Goal: Information Seeking & Learning: Learn about a topic

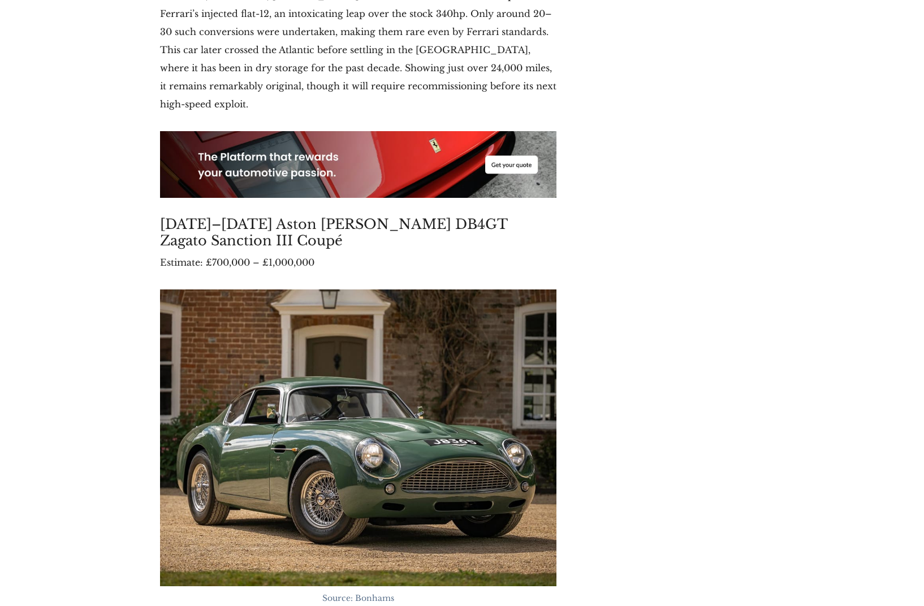
scroll to position [6604, 0]
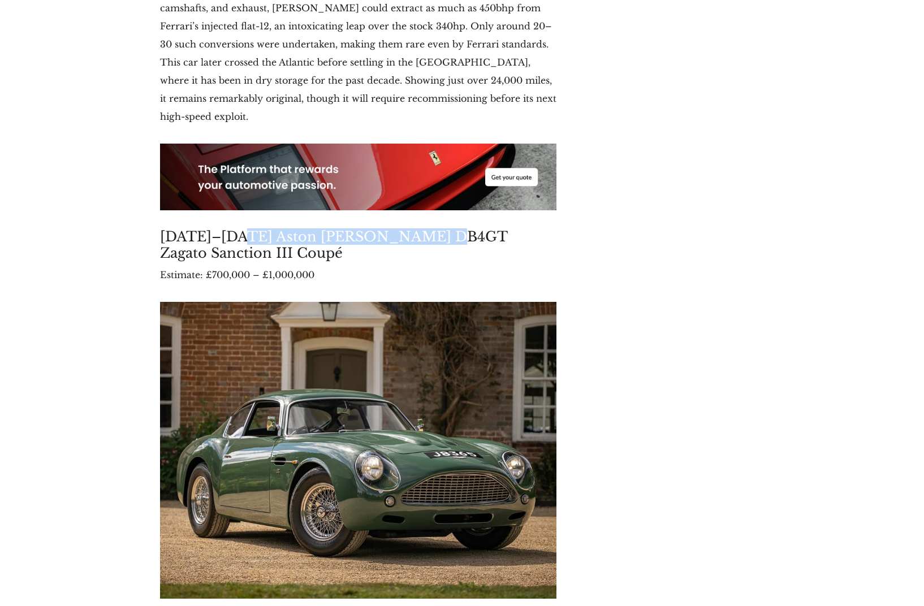
drag, startPoint x: 245, startPoint y: 96, endPoint x: 439, endPoint y: 95, distance: 194.0
click at [439, 228] on h3 "[DATE]–[DATE] Aston [PERSON_NAME] DB4GT Zagato Sanction III Coupé" at bounding box center [358, 244] width 396 height 33
copy h3 "Aston [PERSON_NAME] DB4GT Zagato"
click at [766, 210] on div "Recent Posts The Apex Team - Monterey Car Week 2025: Ferrari Leads Record-Break…" at bounding box center [669, 379] width 208 height 13488
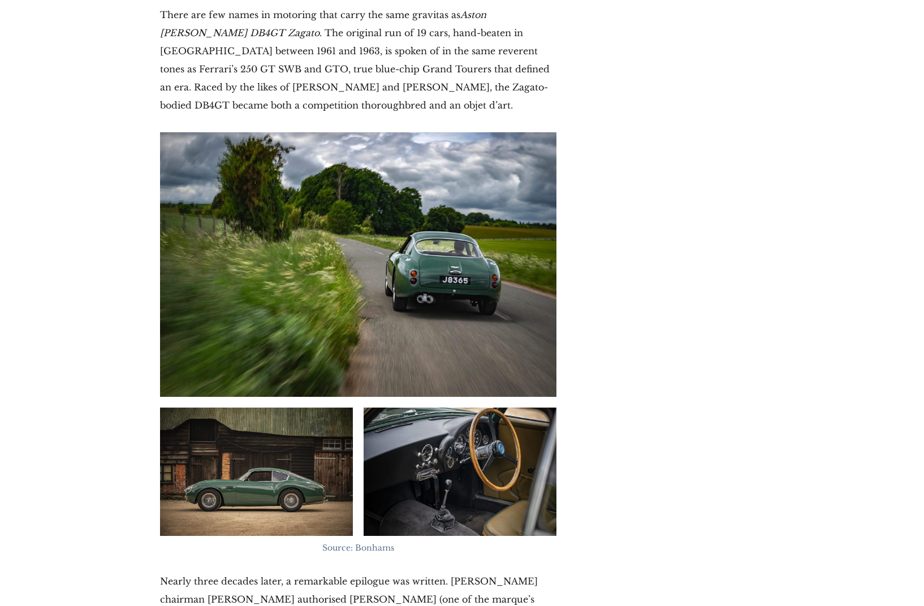
scroll to position [7234, 0]
click at [290, 407] on img at bounding box center [256, 471] width 193 height 129
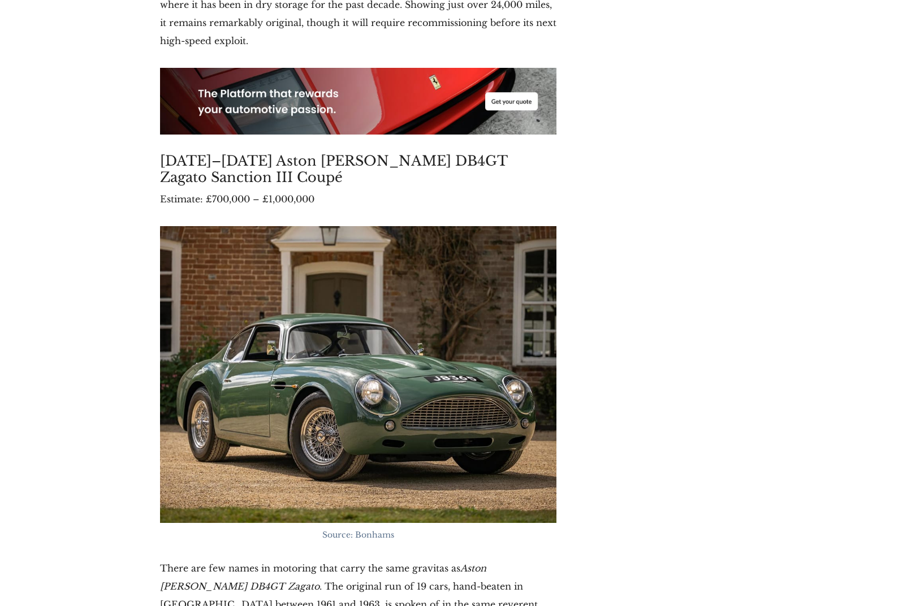
scroll to position [6596, 0]
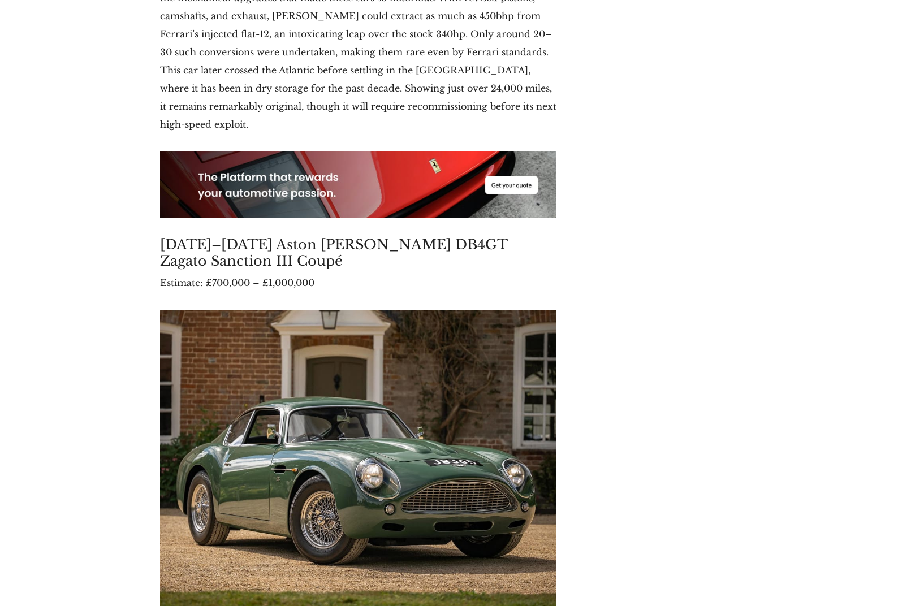
click at [382, 310] on img at bounding box center [358, 458] width 396 height 297
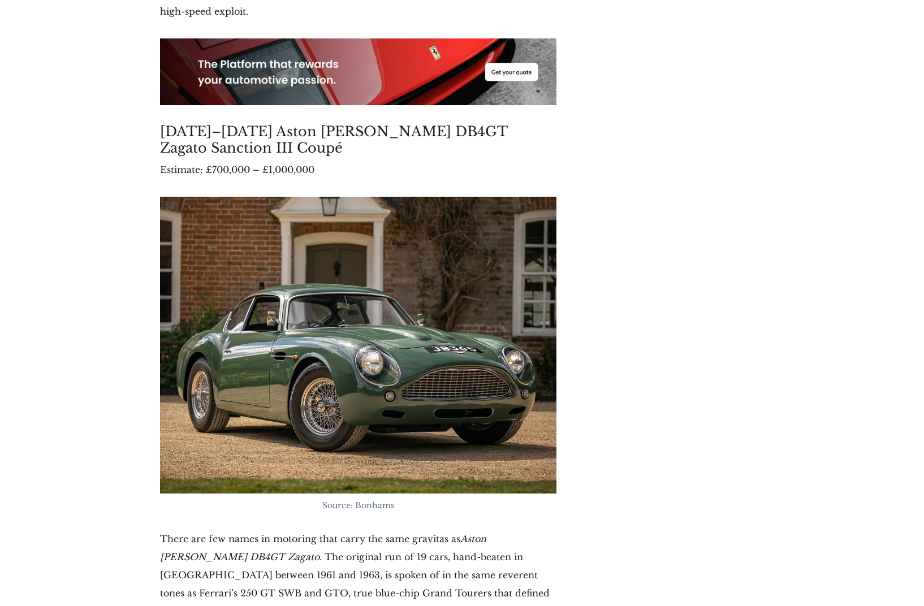
scroll to position [6712, 0]
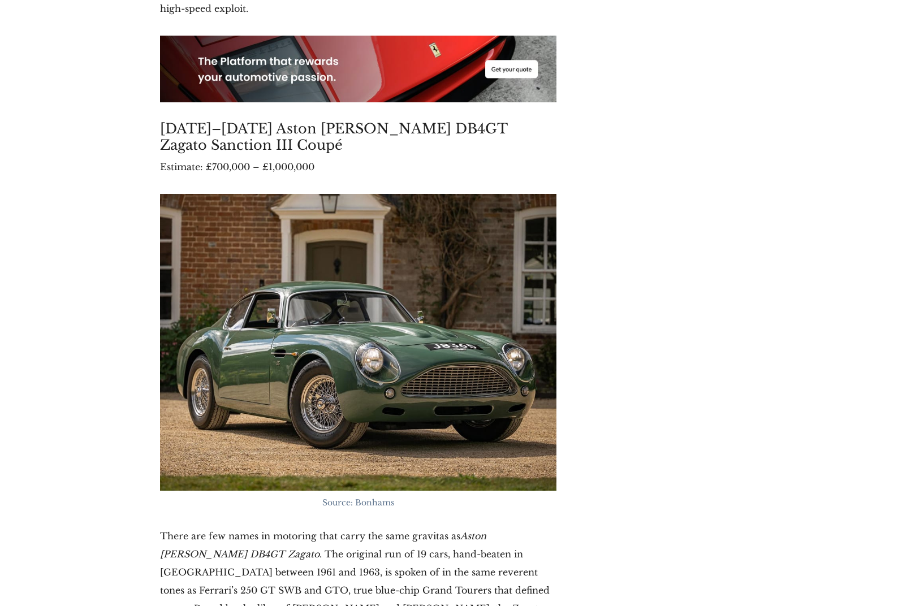
drag, startPoint x: 365, startPoint y: 361, endPoint x: 340, endPoint y: 362, distance: 25.5
click at [364, 498] on span "Source: Bonhams" at bounding box center [358, 503] width 72 height 10
drag, startPoint x: 333, startPoint y: 362, endPoint x: 386, endPoint y: 359, distance: 52.7
click at [333, 498] on span "Source: Bonhams" at bounding box center [358, 503] width 72 height 10
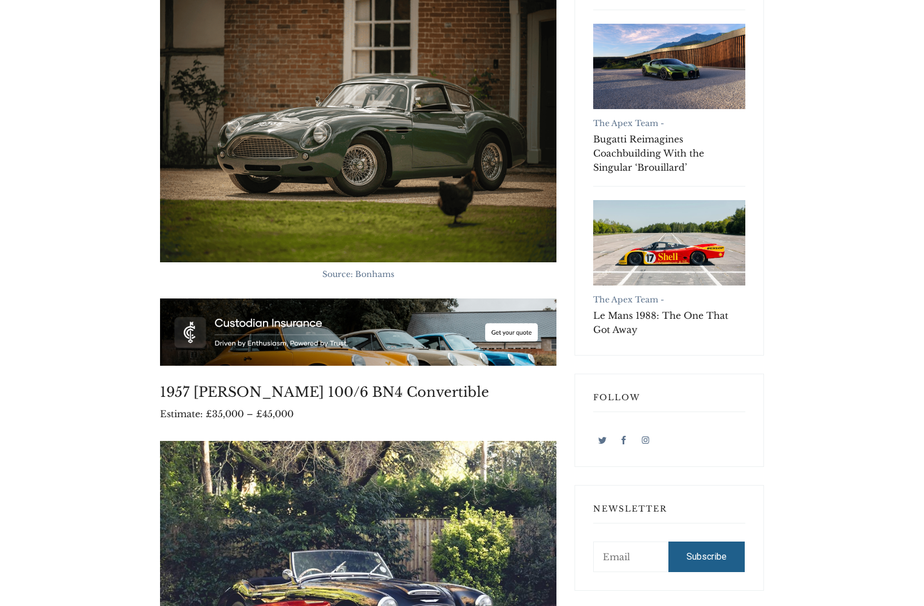
scroll to position [463, 0]
click at [377, 269] on span "Source: Bonhams" at bounding box center [358, 274] width 72 height 10
click at [400, 175] on img at bounding box center [358, 130] width 396 height 265
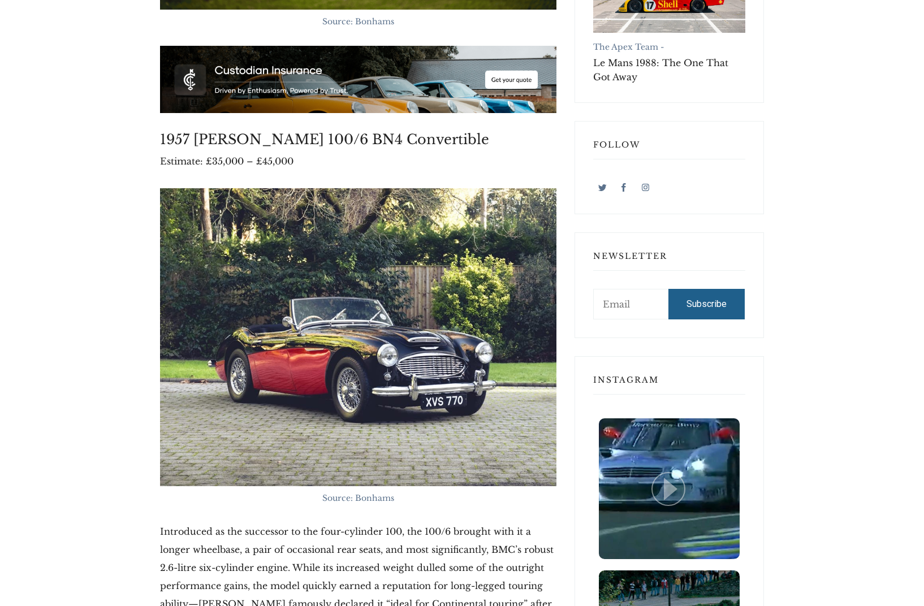
click at [385, 290] on img at bounding box center [358, 337] width 396 height 298
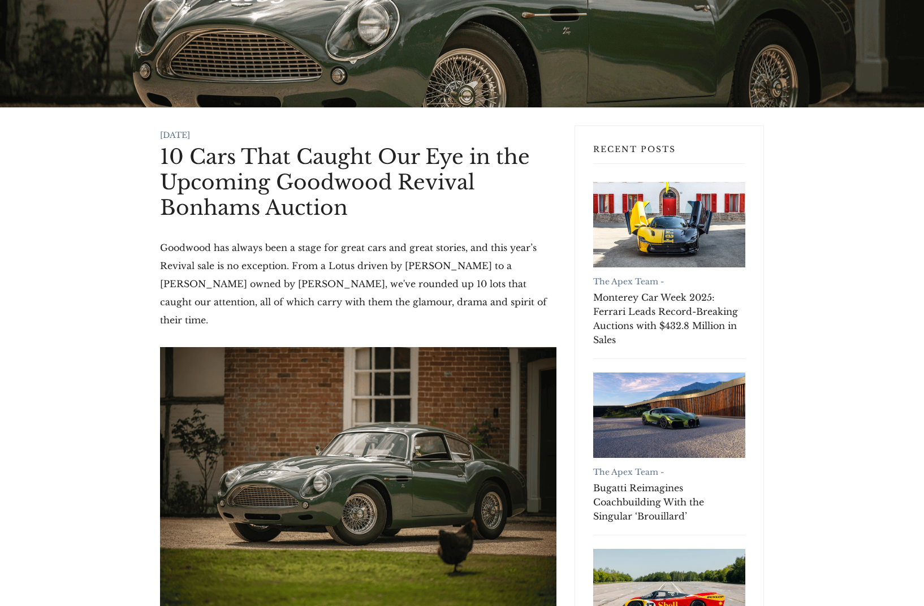
scroll to position [0, 0]
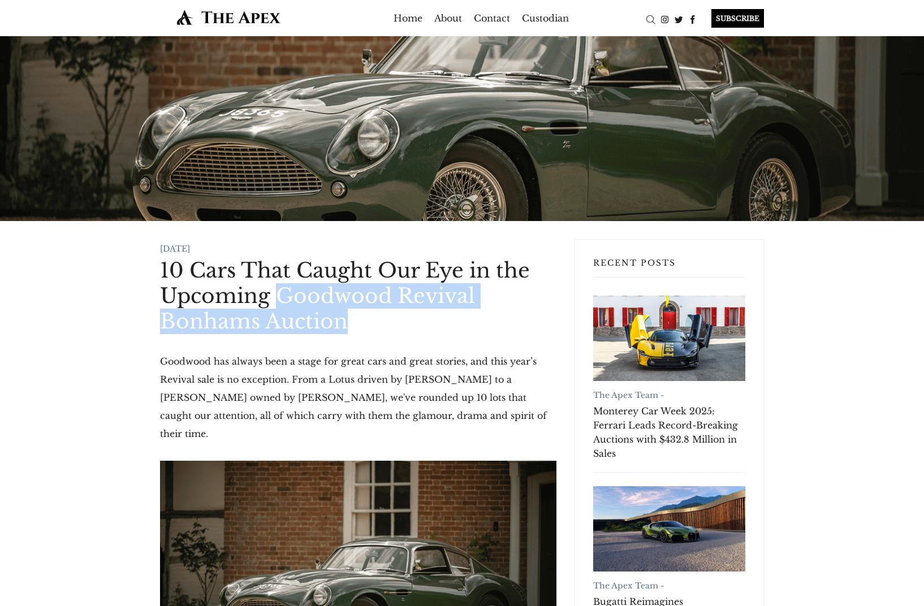
drag, startPoint x: 278, startPoint y: 296, endPoint x: 356, endPoint y: 325, distance: 83.0
click at [356, 325] on h1 "10 Cars That Caught Our Eye in the Upcoming Goodwood Revival Bonhams Auction" at bounding box center [358, 296] width 396 height 76
copy h1 "Goodwood Revival Bonhams Auction"
